Goal: Obtain resource: Download file/media

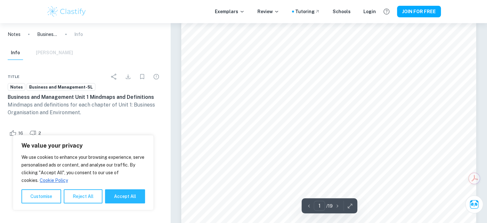
scroll to position [64, 0]
click at [131, 197] on button "Accept All" at bounding box center [125, 196] width 40 height 14
checkbox input "true"
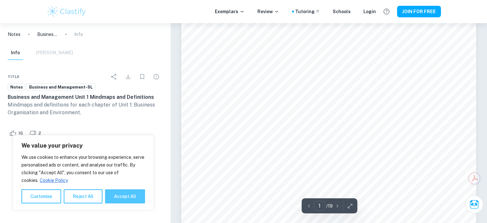
checkbox input "true"
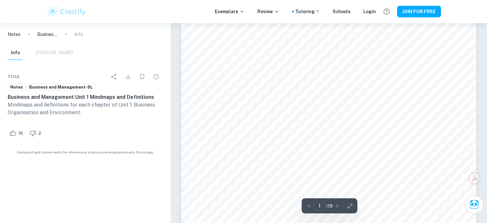
click at [336, 206] on icon "button" at bounding box center [337, 205] width 6 height 6
click at [339, 203] on icon "button" at bounding box center [337, 205] width 6 height 6
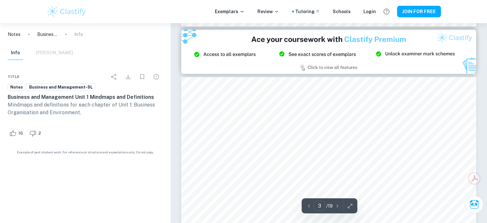
click at [338, 205] on icon "button" at bounding box center [337, 205] width 6 height 6
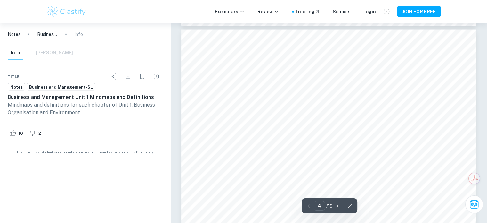
click at [338, 205] on icon "button" at bounding box center [337, 205] width 6 height 6
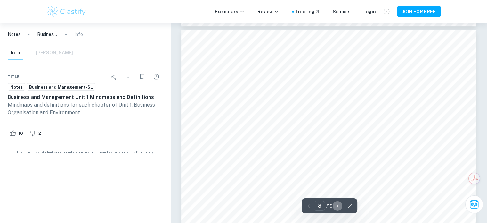
click at [338, 205] on icon "button" at bounding box center [337, 205] width 6 height 6
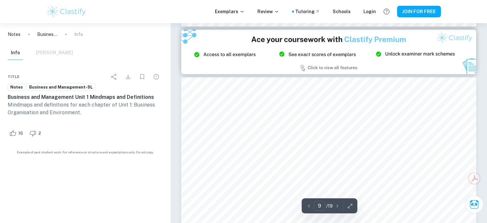
click at [338, 205] on icon "button" at bounding box center [337, 205] width 6 height 6
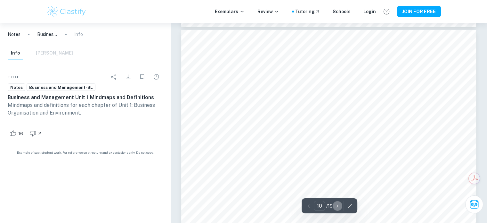
click at [338, 205] on icon "button" at bounding box center [337, 205] width 6 height 6
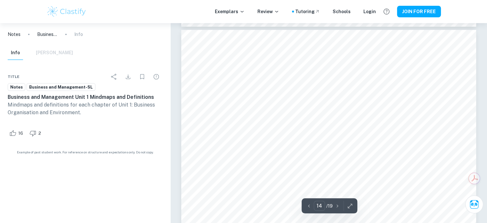
click at [338, 205] on icon "button" at bounding box center [337, 205] width 6 height 6
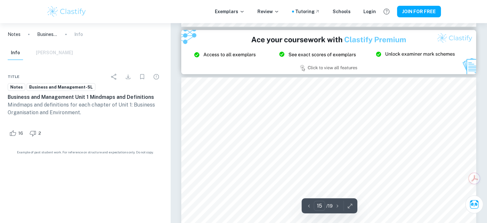
click at [338, 205] on icon "button" at bounding box center [337, 205] width 6 height 6
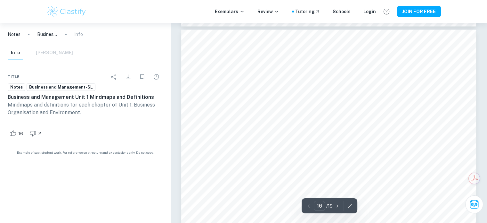
click at [338, 205] on icon "button" at bounding box center [337, 205] width 6 height 6
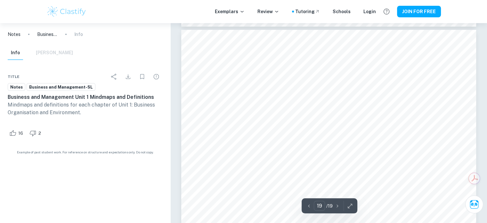
click at [338, 205] on icon "button" at bounding box center [337, 205] width 6 height 6
click at [311, 205] on icon "button" at bounding box center [309, 205] width 6 height 6
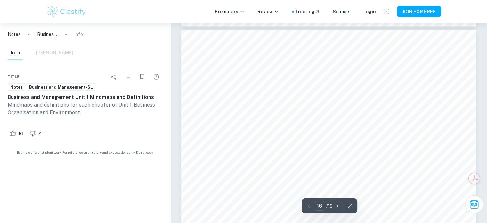
click at [311, 205] on icon "button" at bounding box center [309, 205] width 6 height 6
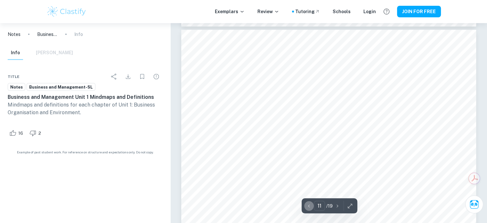
click at [311, 205] on icon "button" at bounding box center [309, 205] width 6 height 6
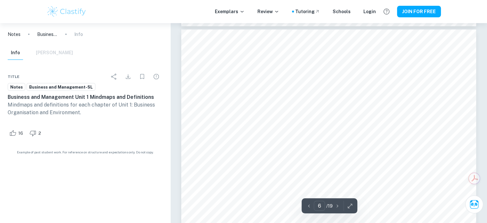
click at [311, 205] on icon "button" at bounding box center [309, 205] width 6 height 6
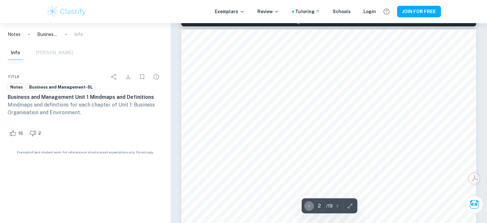
click at [311, 205] on icon "button" at bounding box center [309, 205] width 6 height 6
type input "1"
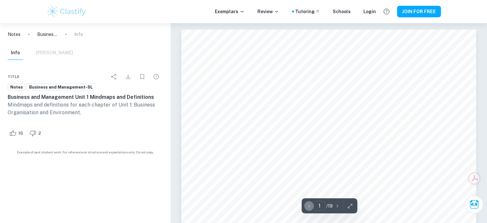
click at [311, 205] on icon "button" at bounding box center [309, 205] width 6 height 6
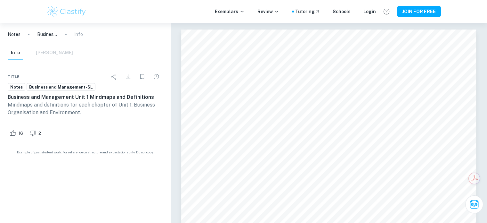
click at [46, 33] on p "Business and Management Unit 1 Mindmaps and Definitions" at bounding box center [47, 34] width 21 height 7
click at [243, 12] on icon at bounding box center [242, 12] width 3 height 2
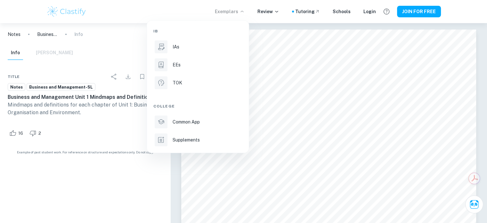
click at [276, 11] on div at bounding box center [243, 111] width 487 height 223
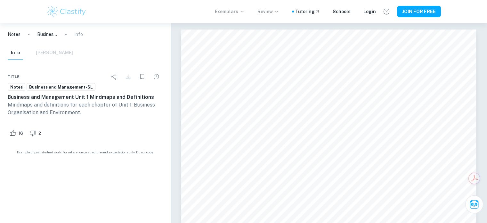
click at [278, 12] on icon at bounding box center [276, 11] width 5 height 5
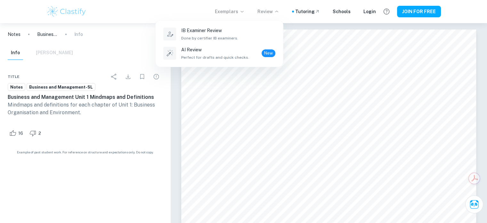
click at [303, 28] on div at bounding box center [243, 111] width 487 height 223
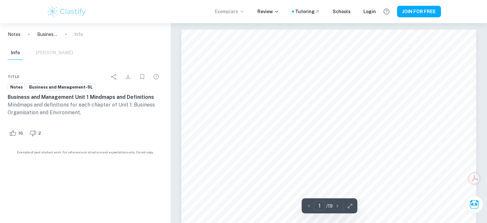
click at [74, 11] on img at bounding box center [66, 11] width 41 height 13
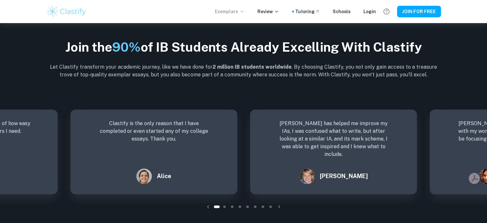
scroll to position [833, 0]
